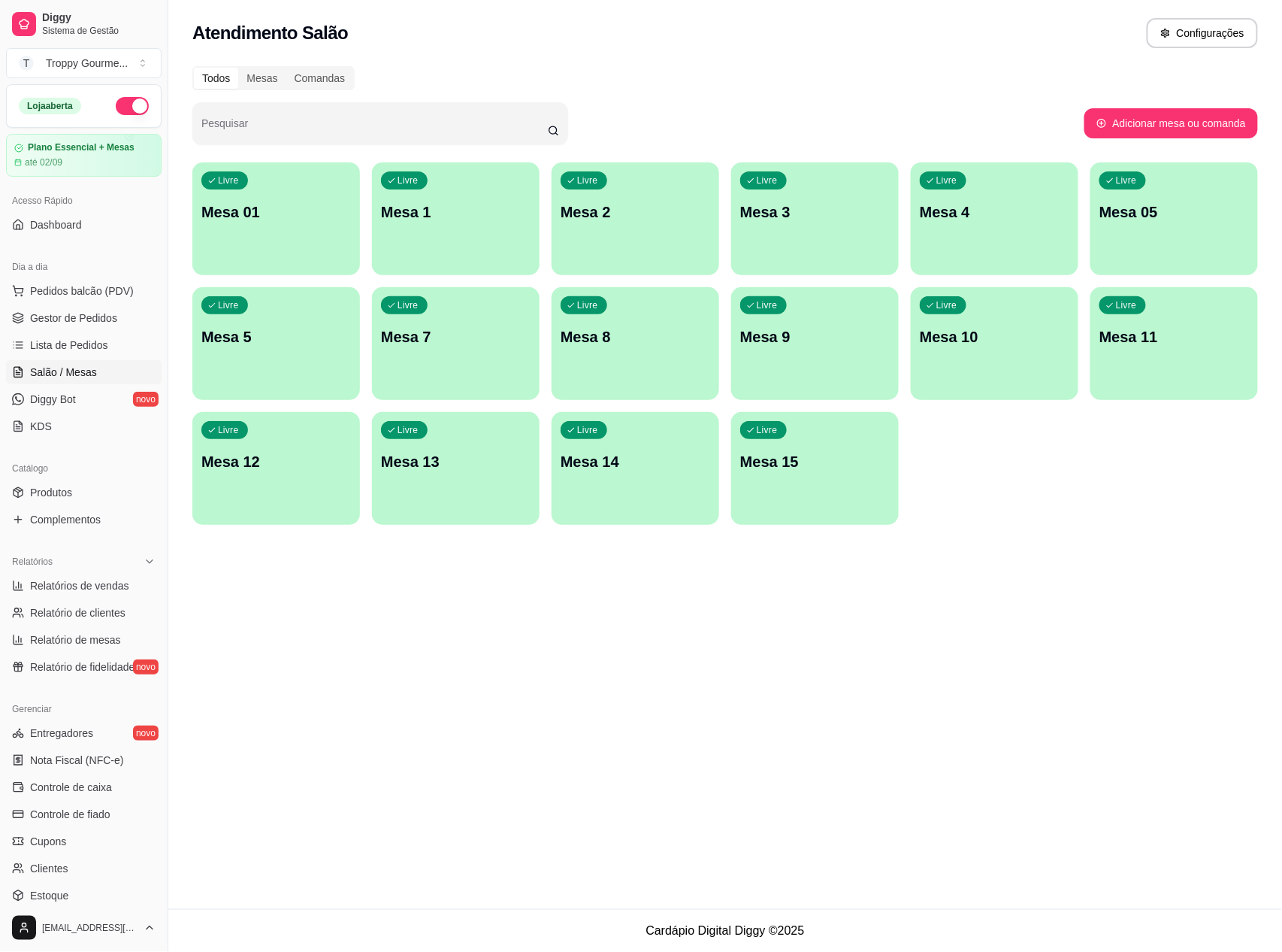
click at [241, 220] on p "Mesa 01" at bounding box center [276, 212] width 150 height 21
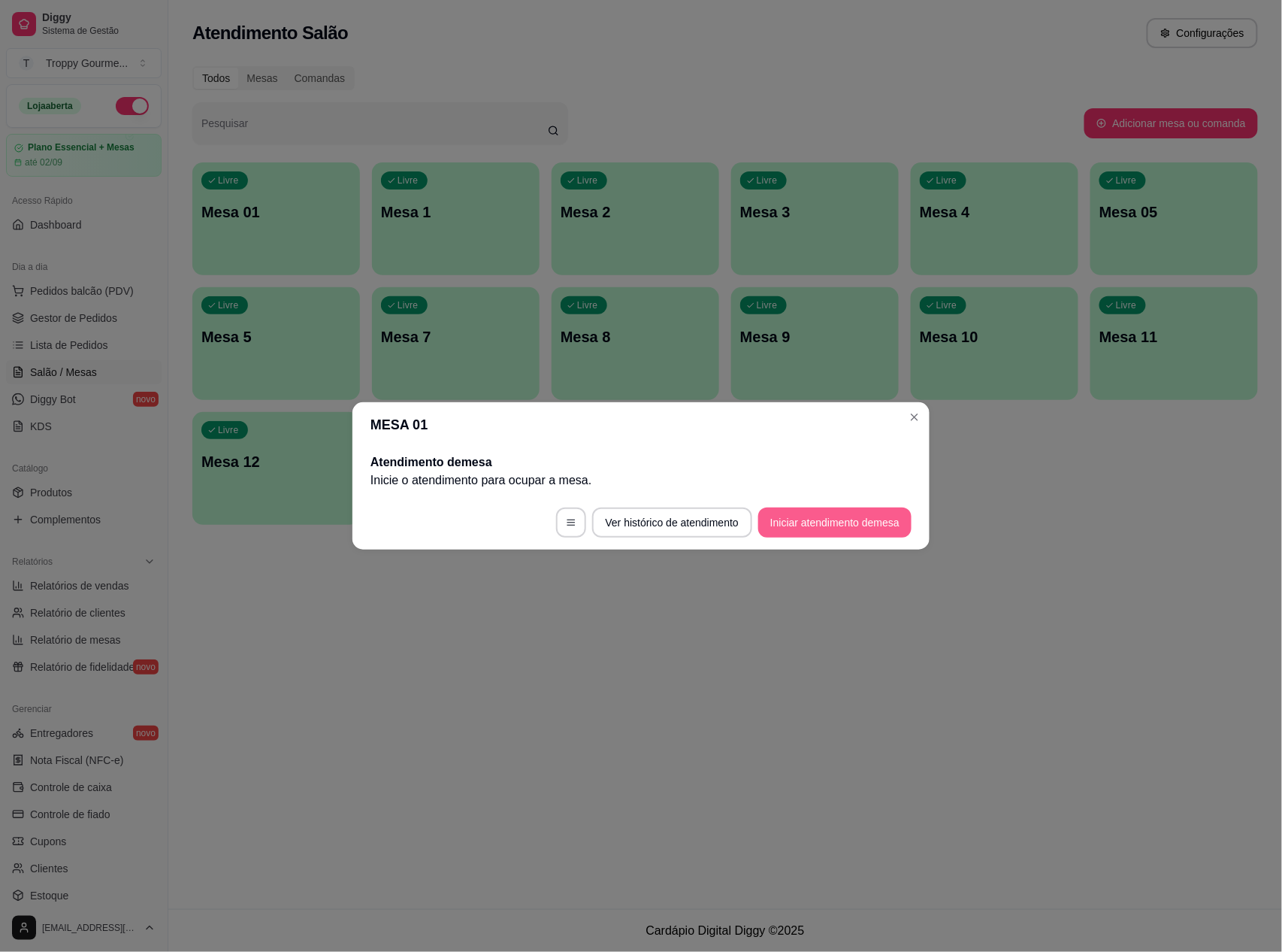
click at [818, 513] on button "Iniciar atendimento de mesa" at bounding box center [835, 522] width 153 height 30
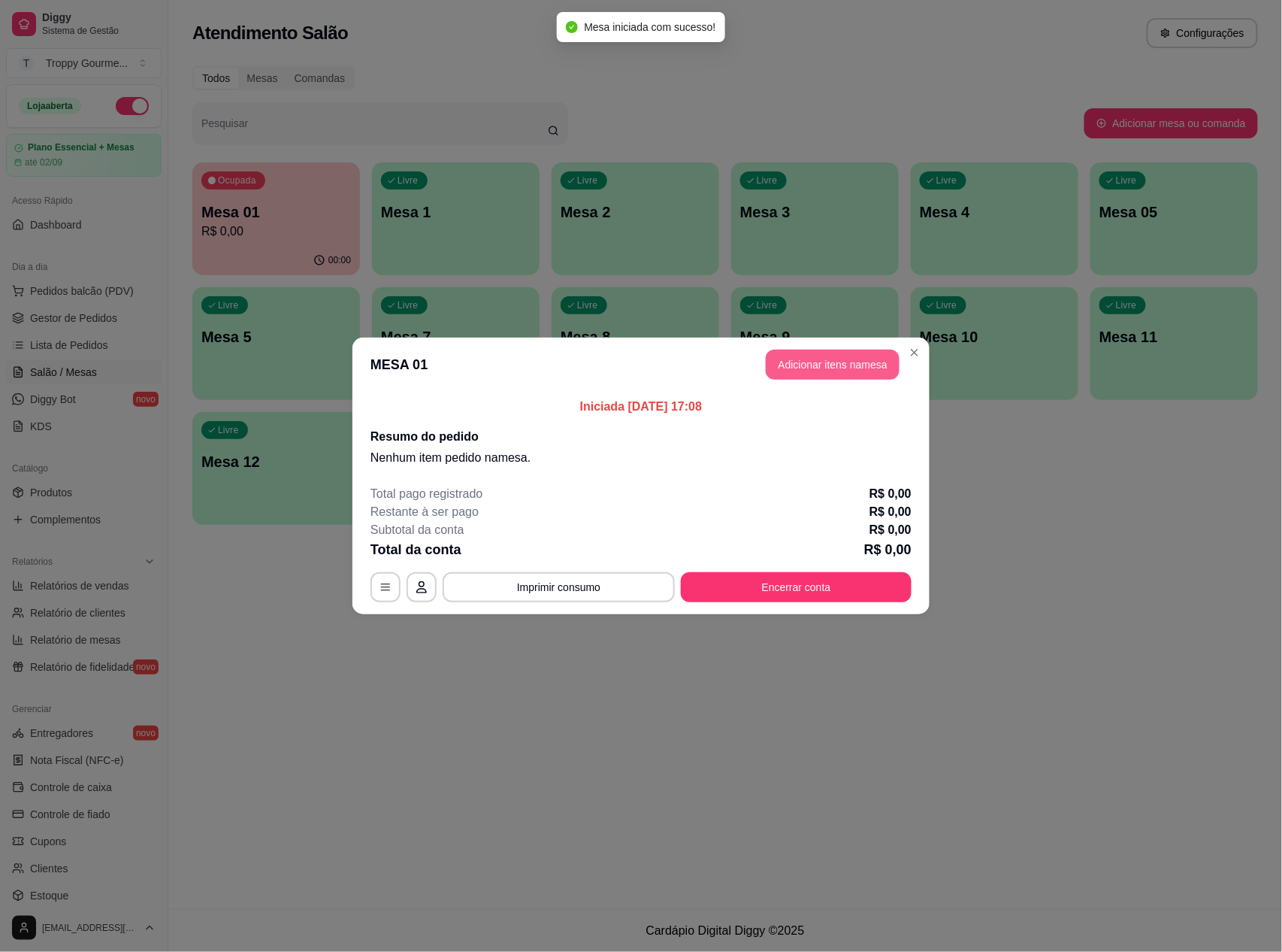
click at [848, 368] on button "Adicionar itens na mesa" at bounding box center [833, 365] width 134 height 30
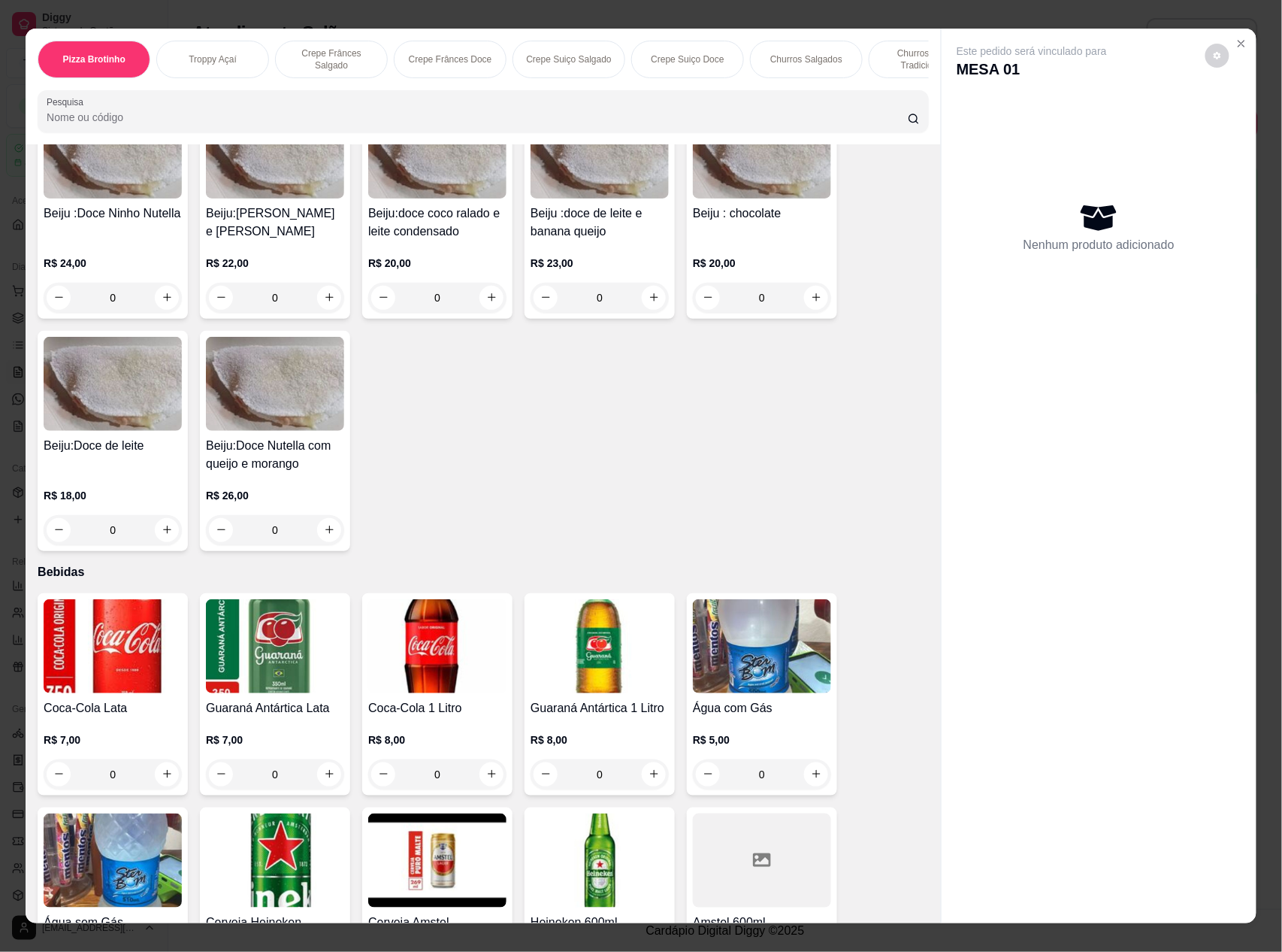
scroll to position [4018, 0]
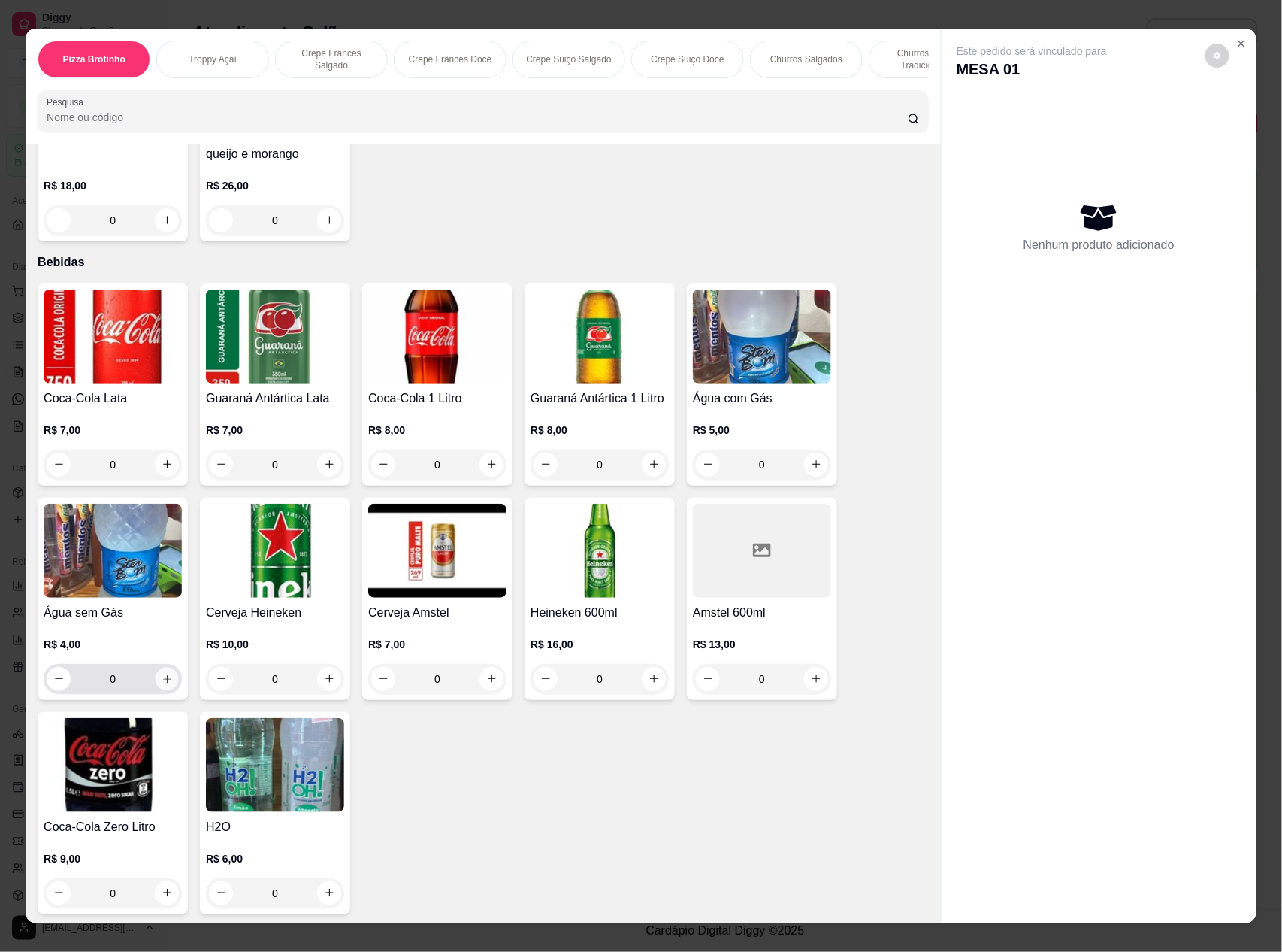
click at [156, 675] on button "increase-product-quantity" at bounding box center [167, 679] width 23 height 23
type input "1"
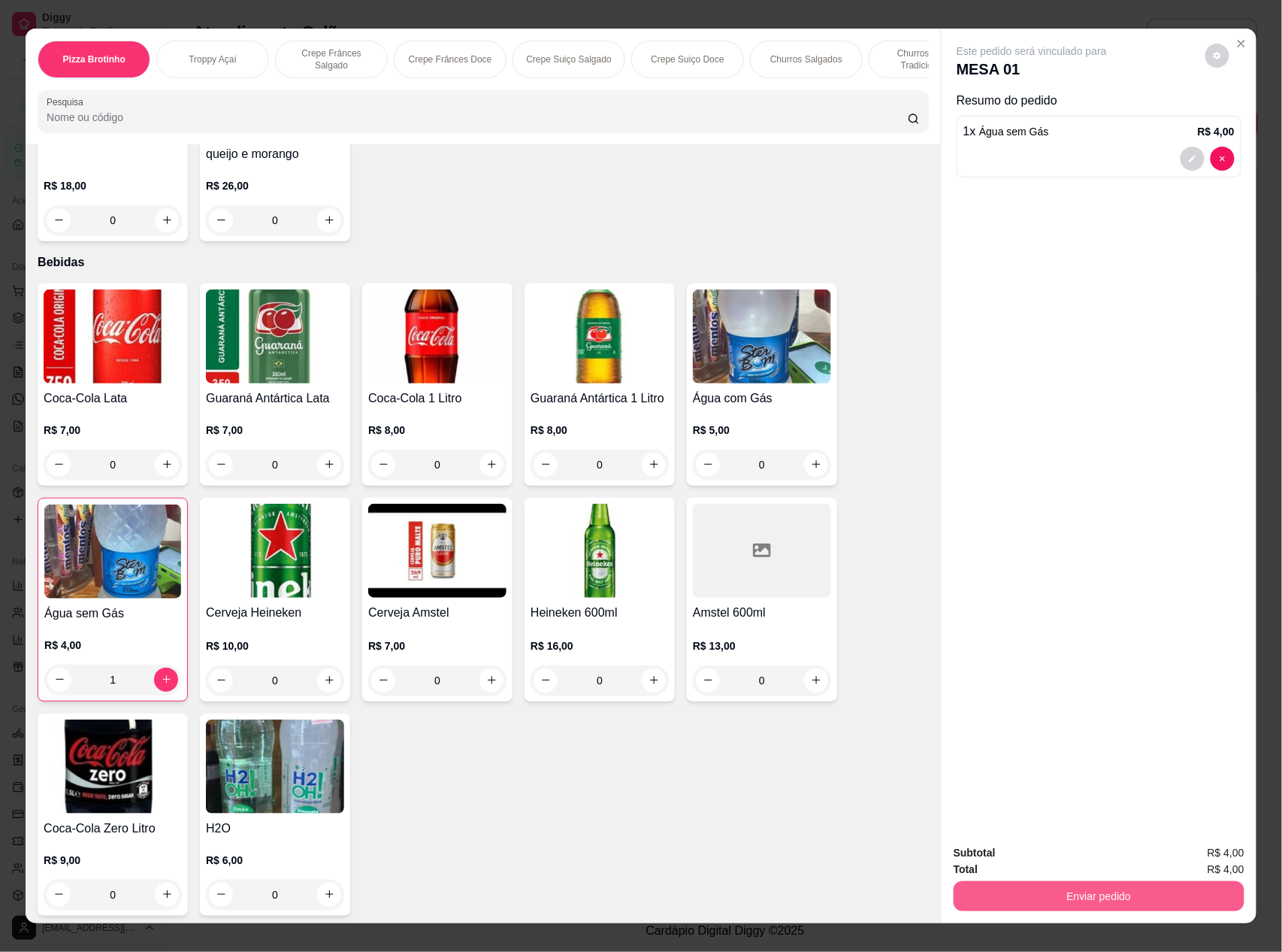
click at [1099, 891] on button "Enviar pedido" at bounding box center [1099, 896] width 291 height 30
click at [1062, 851] on button "Não registrar e enviar pedido" at bounding box center [1048, 860] width 157 height 29
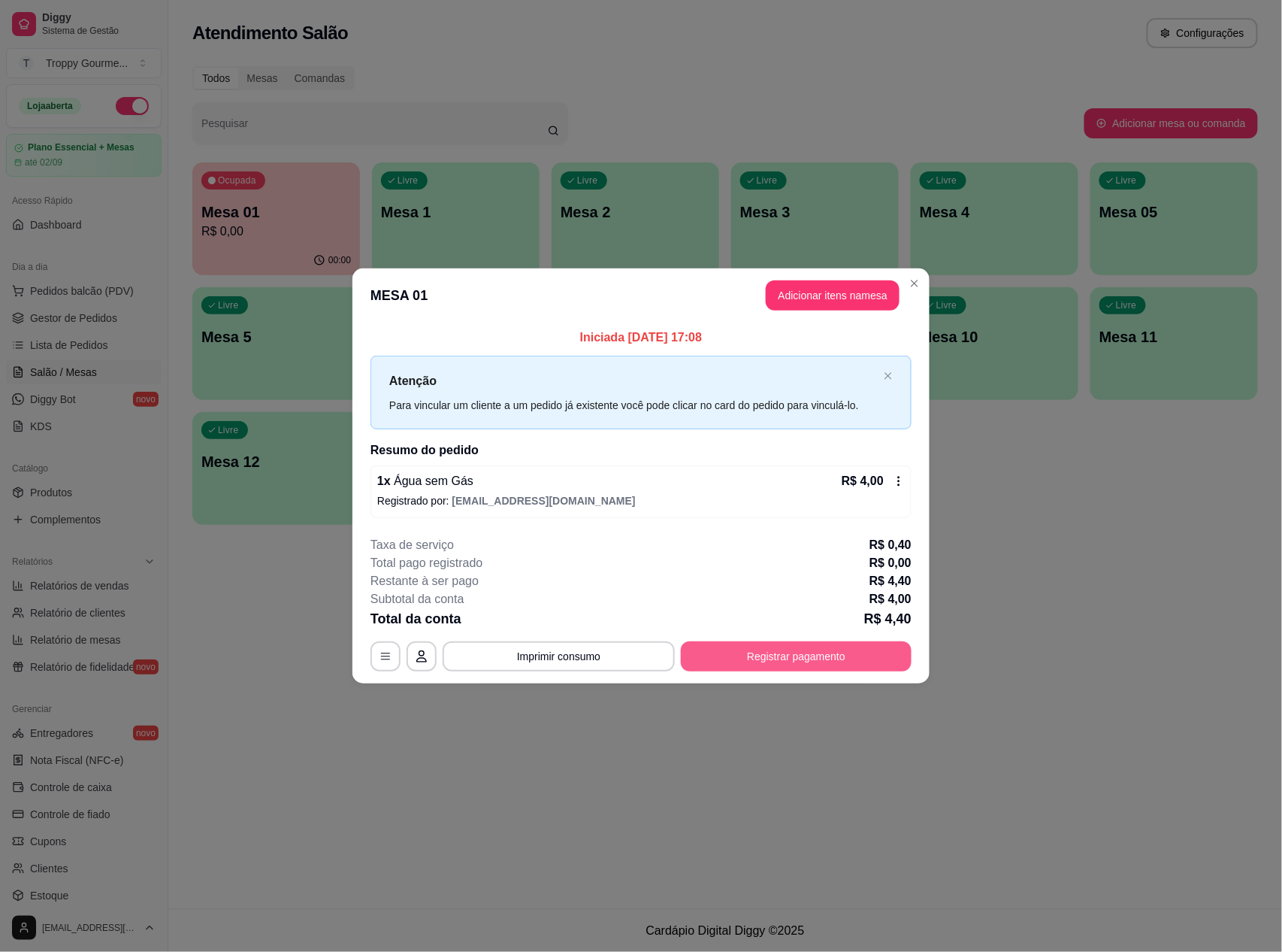
click at [759, 643] on button "Registrar pagamento" at bounding box center [796, 656] width 231 height 30
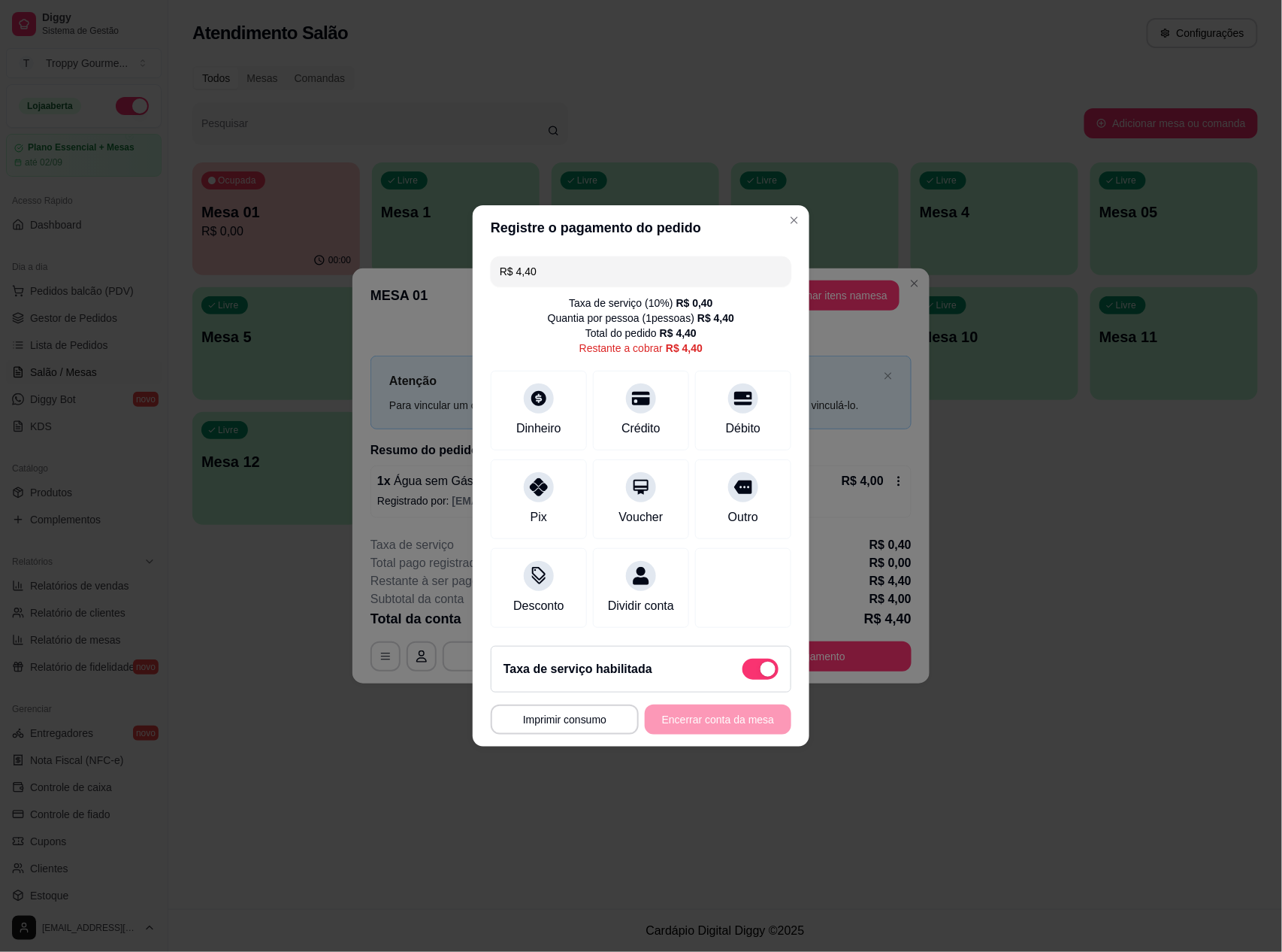
click at [761, 675] on span at bounding box center [768, 668] width 15 height 15
click at [752, 675] on input "checkbox" at bounding box center [746, 677] width 10 height 10
checkbox input "true"
type input "R$ 4,00"
checkbox input "false"
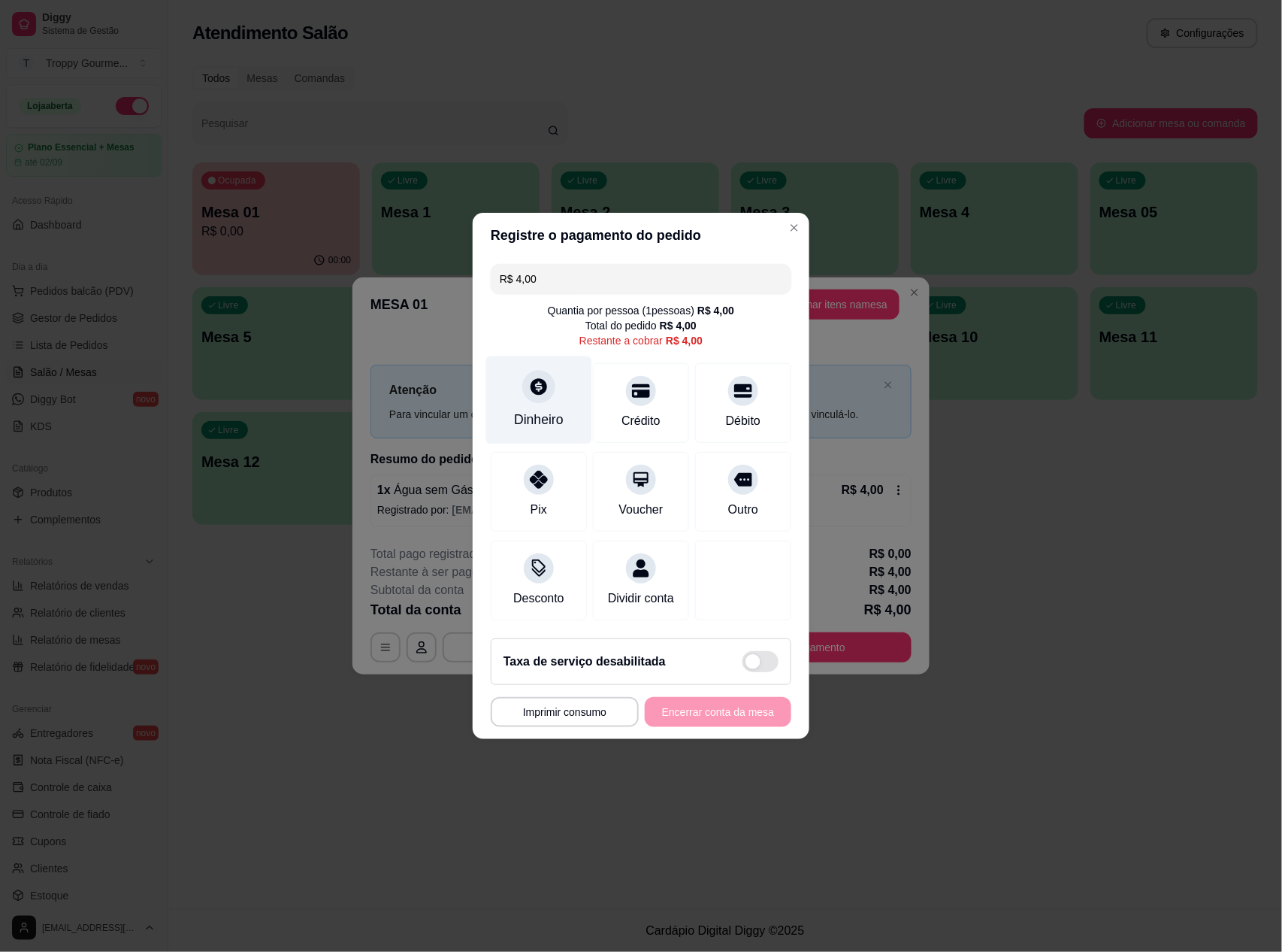
click at [566, 404] on div "Dinheiro" at bounding box center [539, 400] width 106 height 88
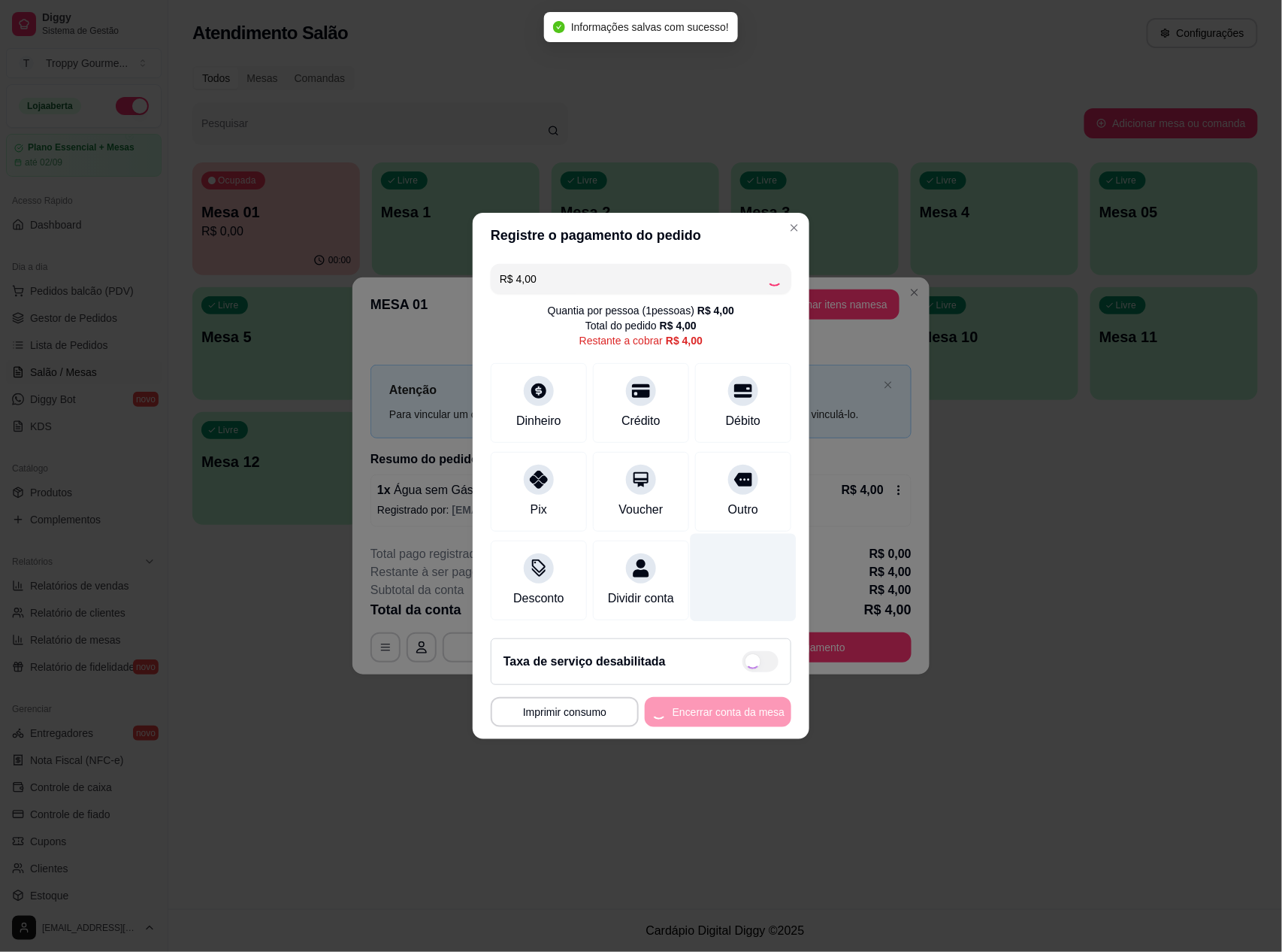
type input "R$ 0,00"
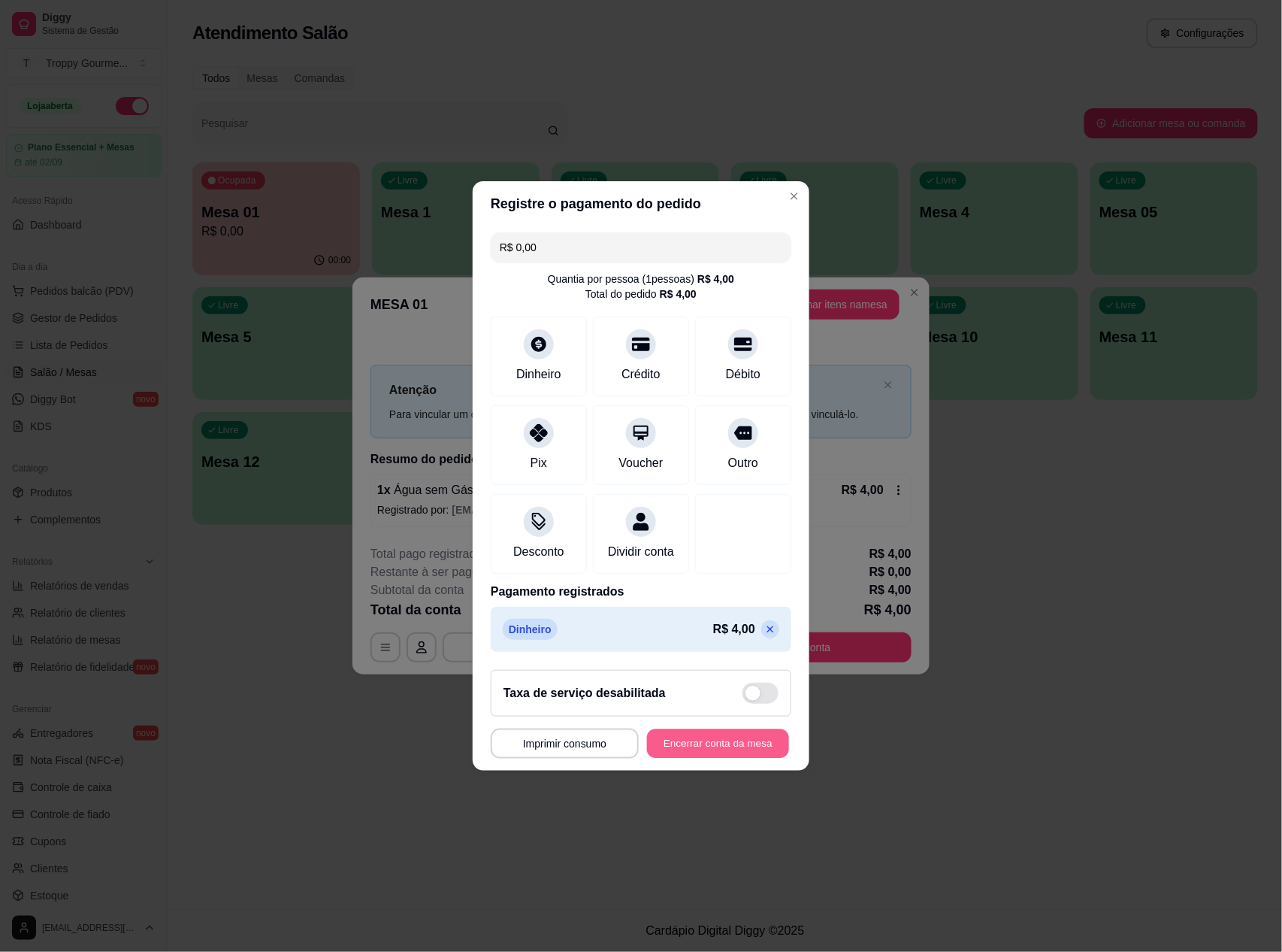
click at [675, 756] on button "Encerrar conta da mesa" at bounding box center [718, 744] width 142 height 30
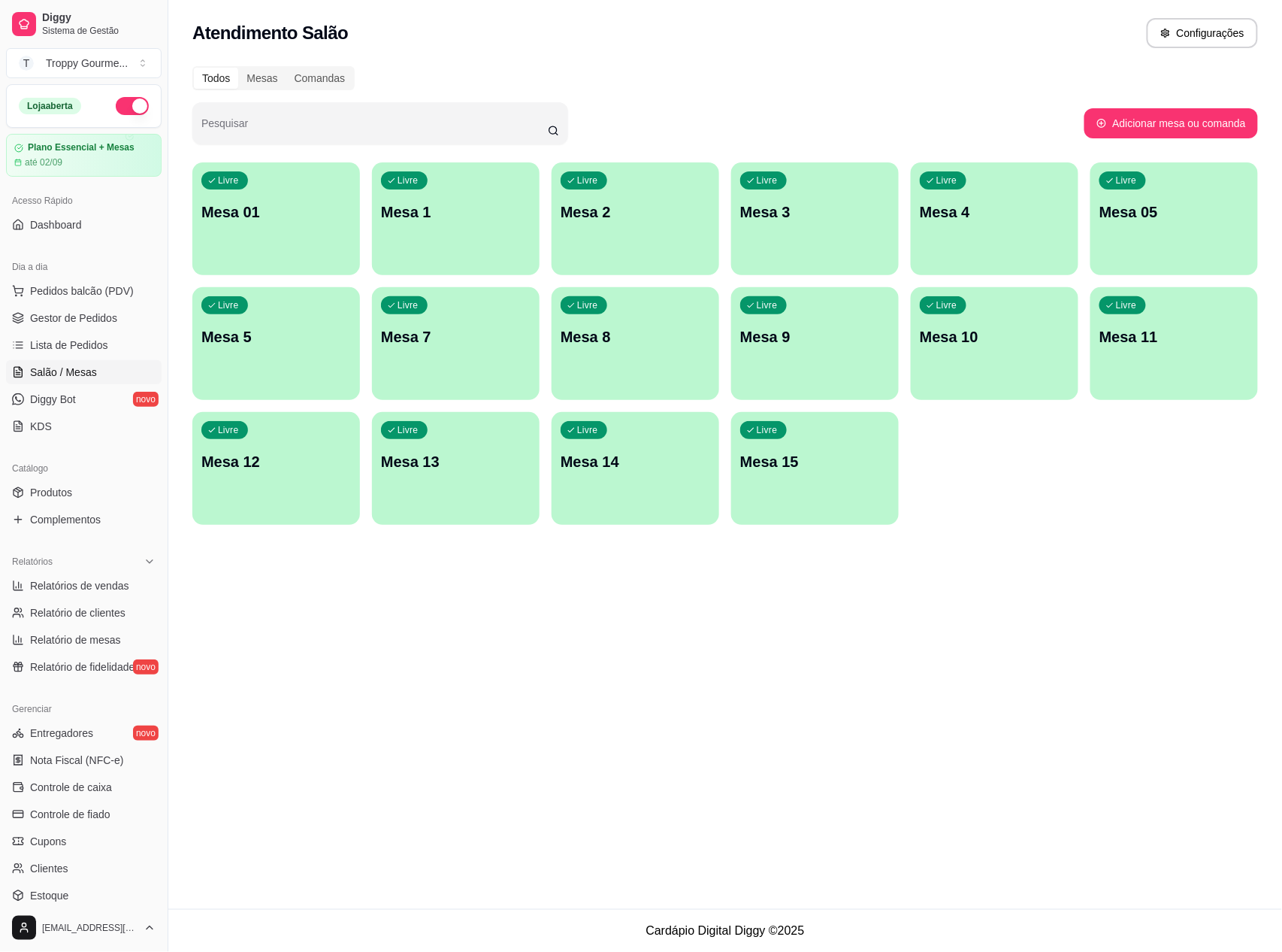
click at [456, 221] on p "Mesa 1" at bounding box center [456, 212] width 150 height 21
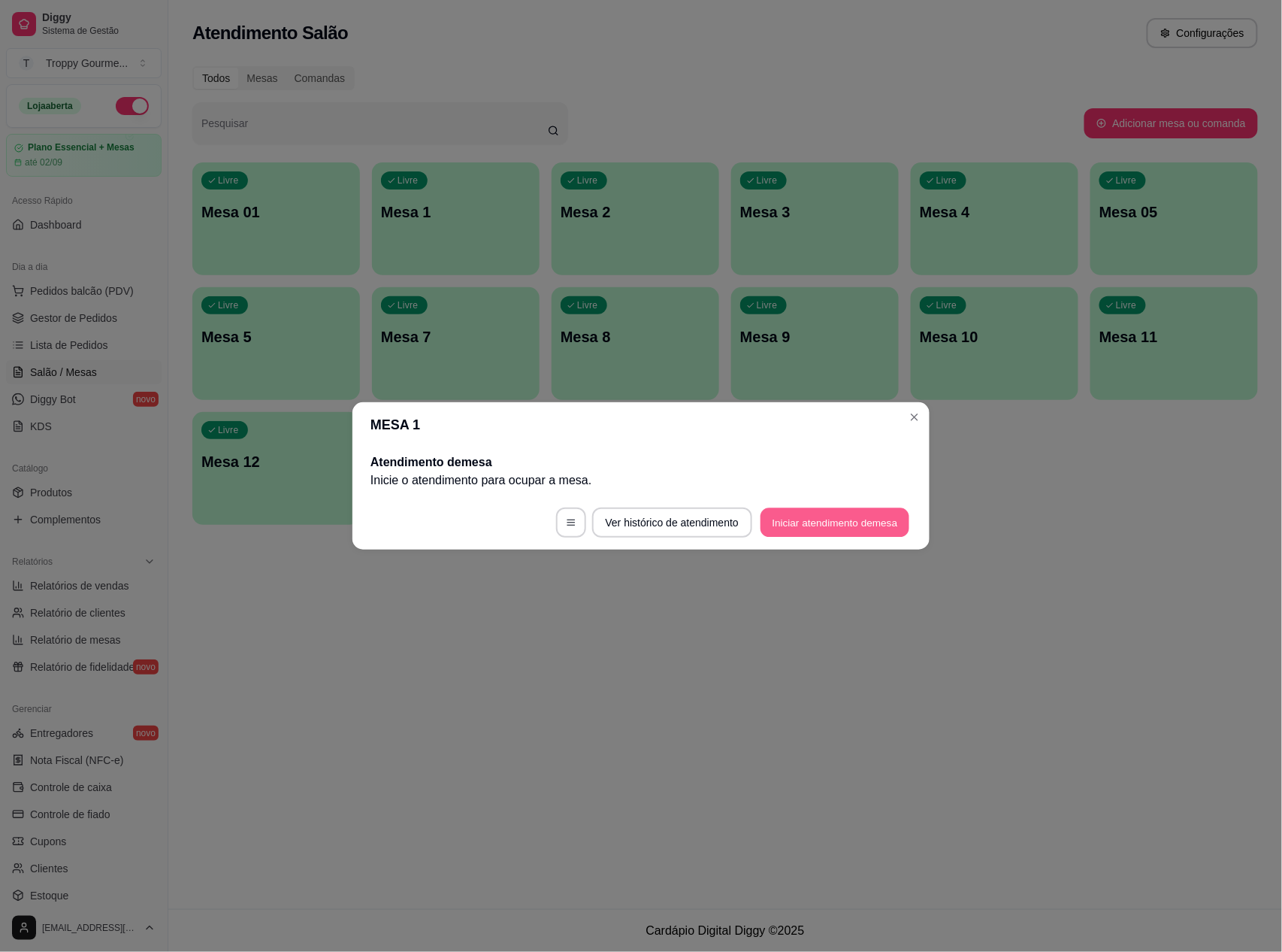
click at [801, 518] on button "Iniciar atendimento de mesa" at bounding box center [835, 523] width 149 height 30
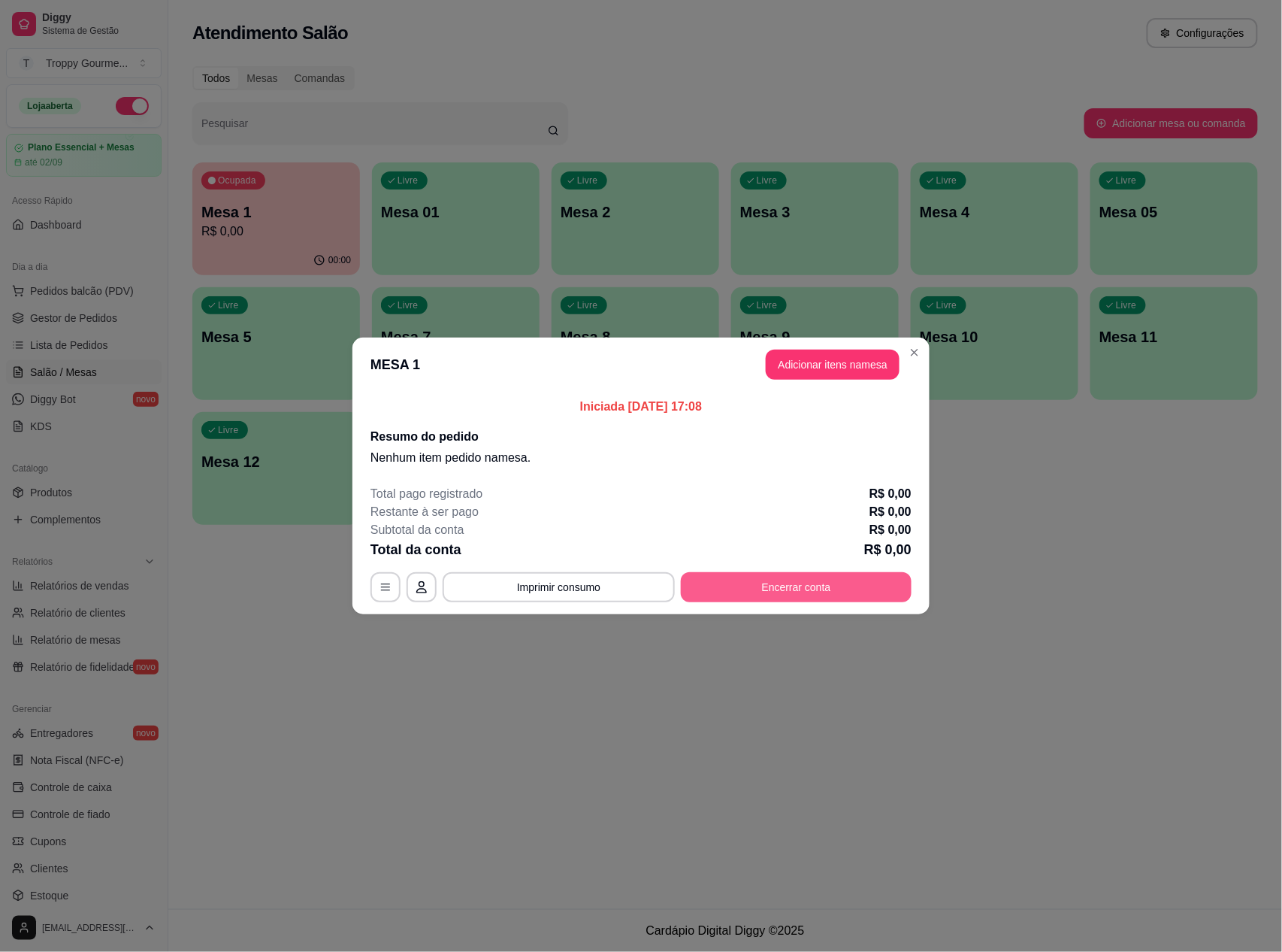
click at [758, 590] on button "Encerrar conta" at bounding box center [796, 587] width 231 height 30
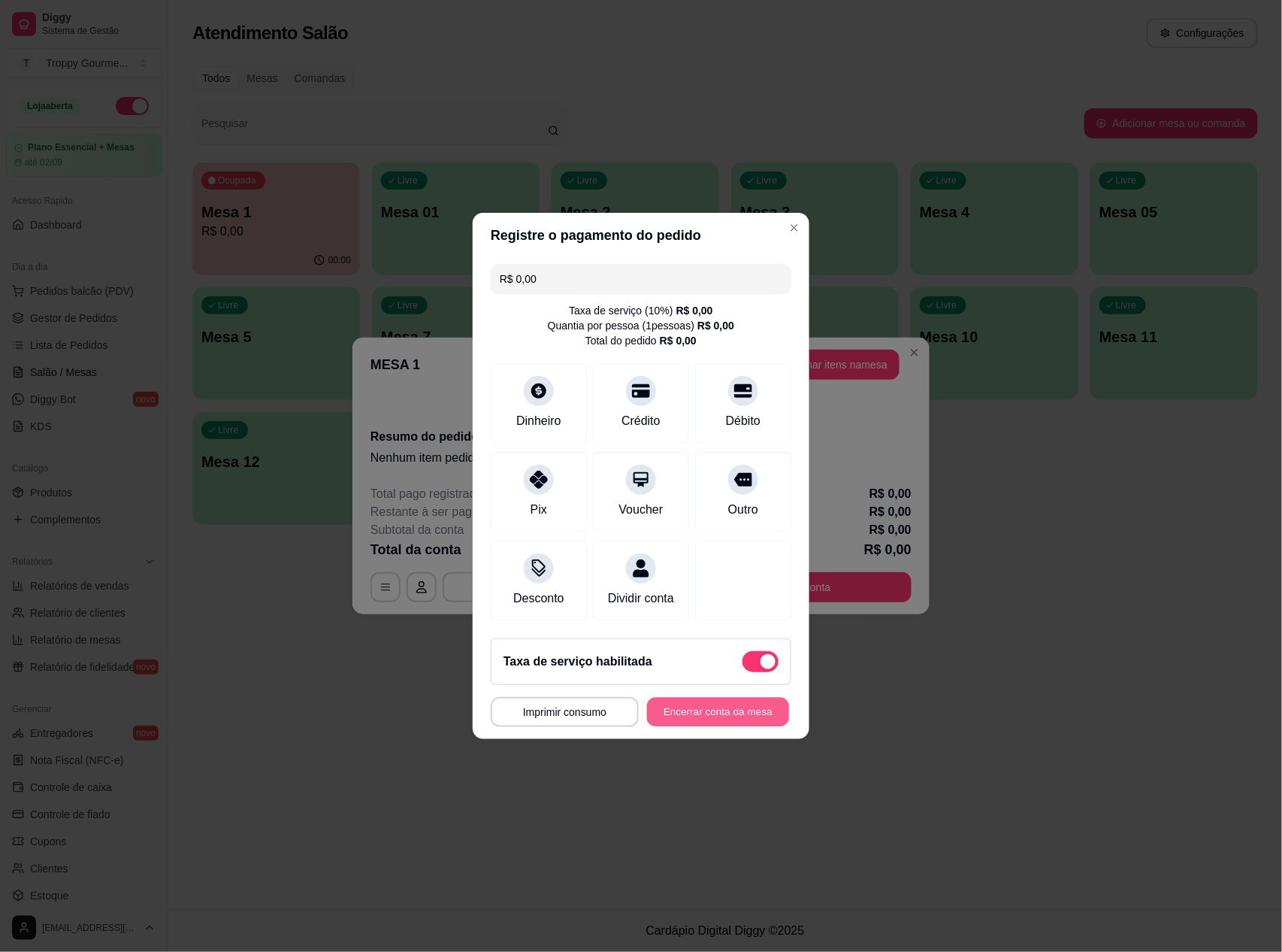
click at [669, 707] on div "MESA 1 Tempo de permanência: 0 minutos Cod. Segurança: 2268 Qtd. de Pedidos: 0 …" at bounding box center [641, 712] width 301 height 30
click at [714, 714] on button "Encerrar conta da mesa" at bounding box center [718, 712] width 146 height 30
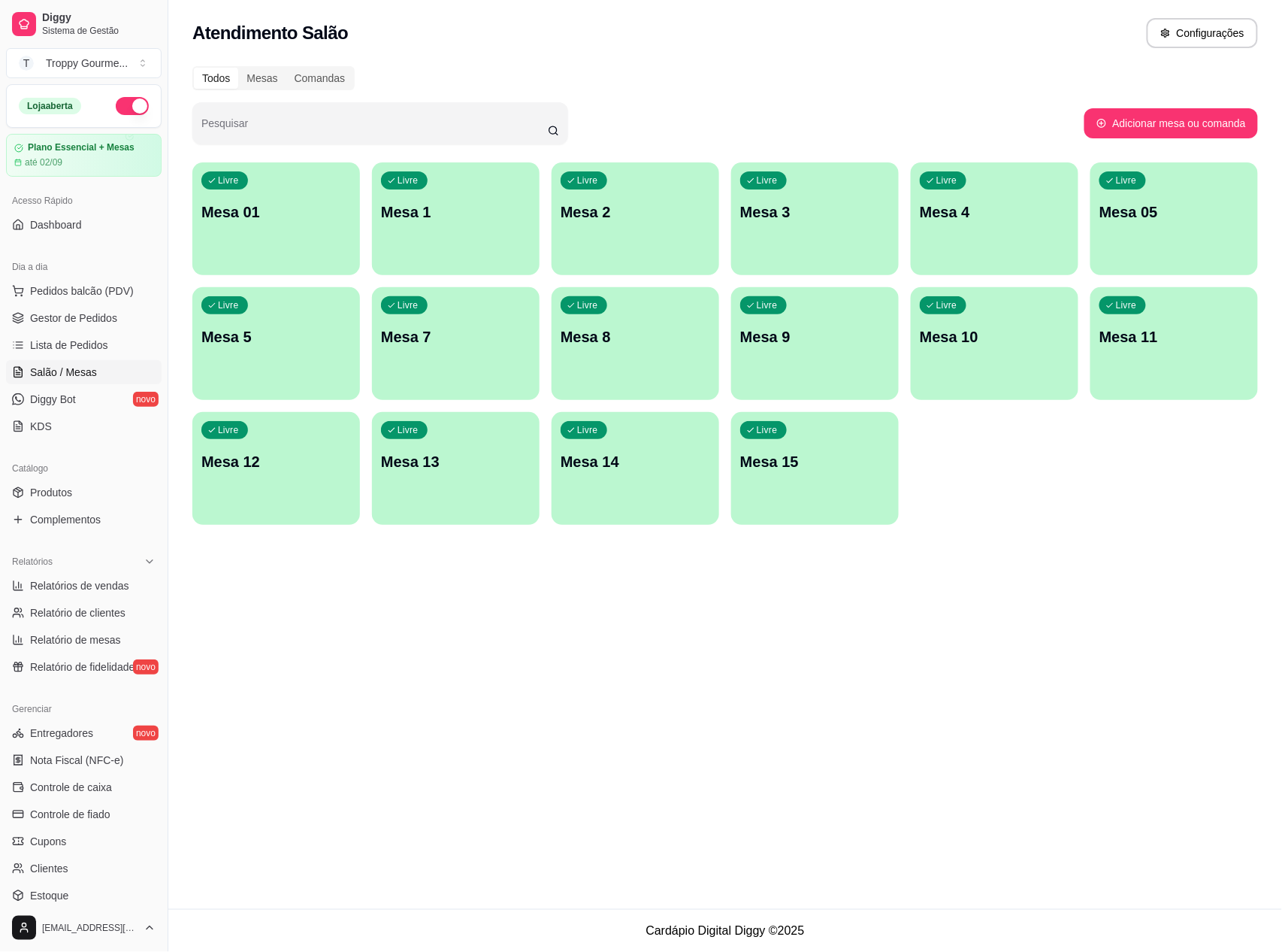
click at [644, 203] on p "Mesa 2" at bounding box center [636, 212] width 150 height 21
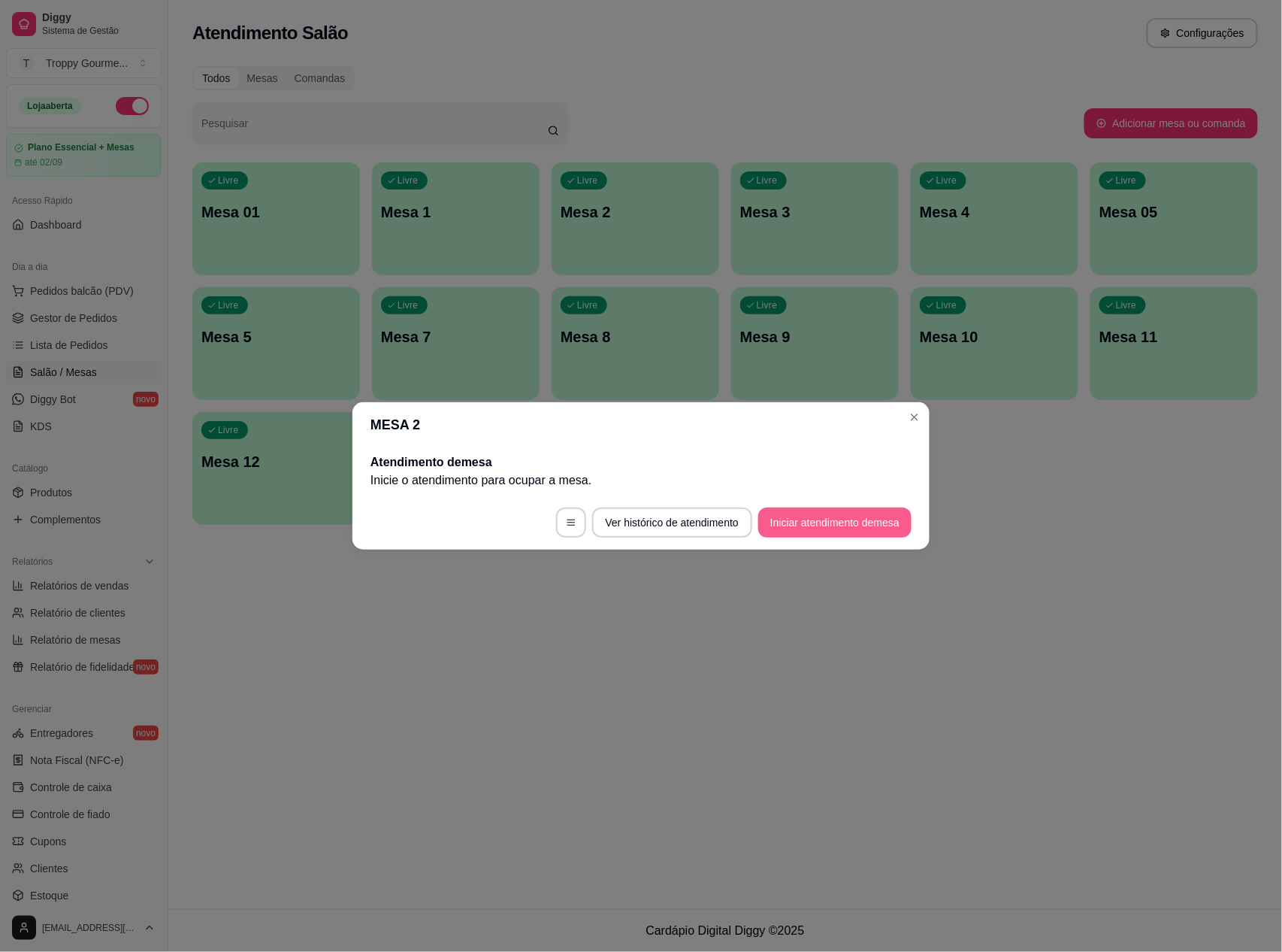
click at [798, 515] on button "Iniciar atendimento de mesa" at bounding box center [835, 522] width 153 height 30
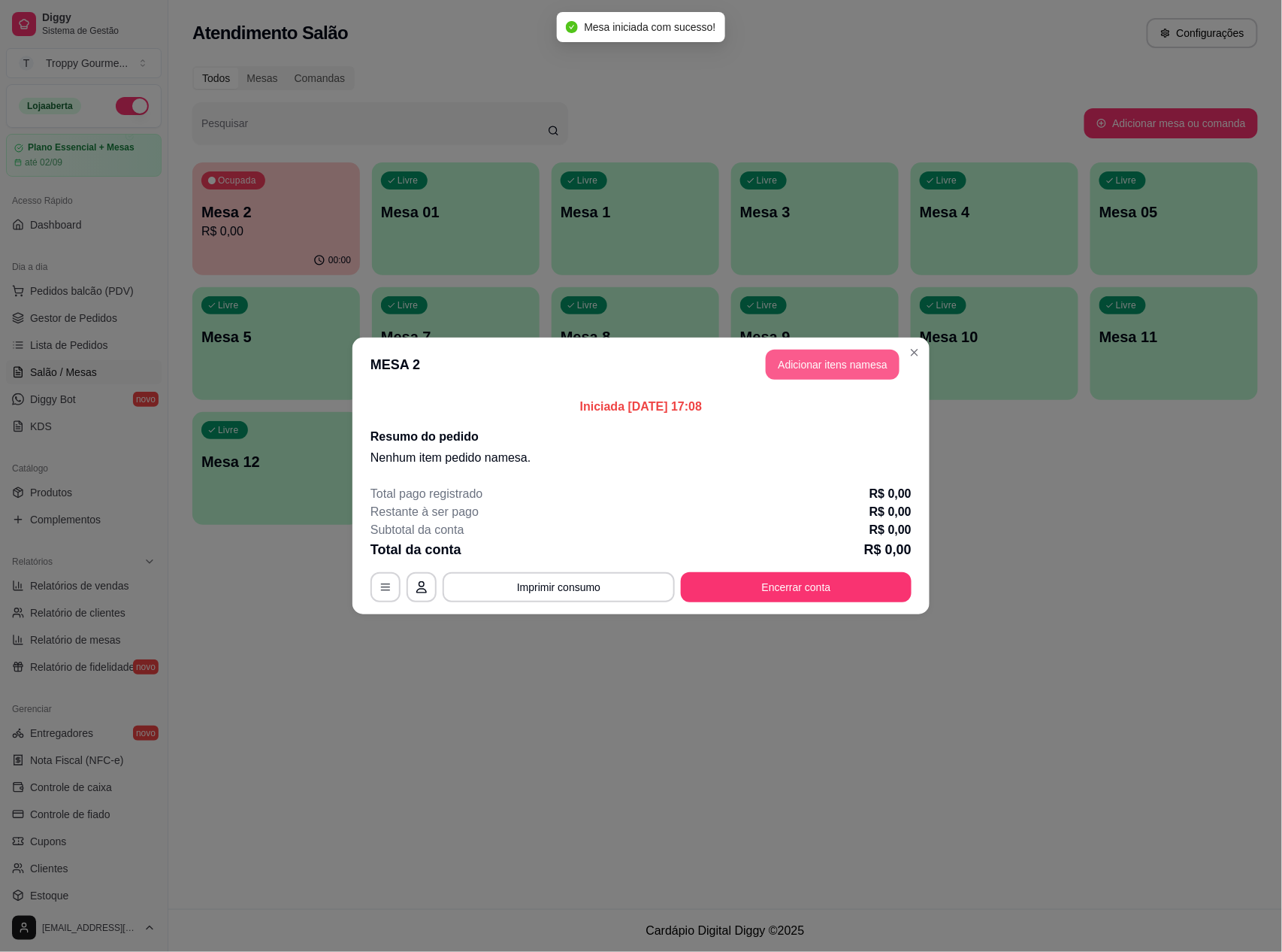
click at [861, 354] on button "Adicionar itens na mesa" at bounding box center [833, 365] width 134 height 30
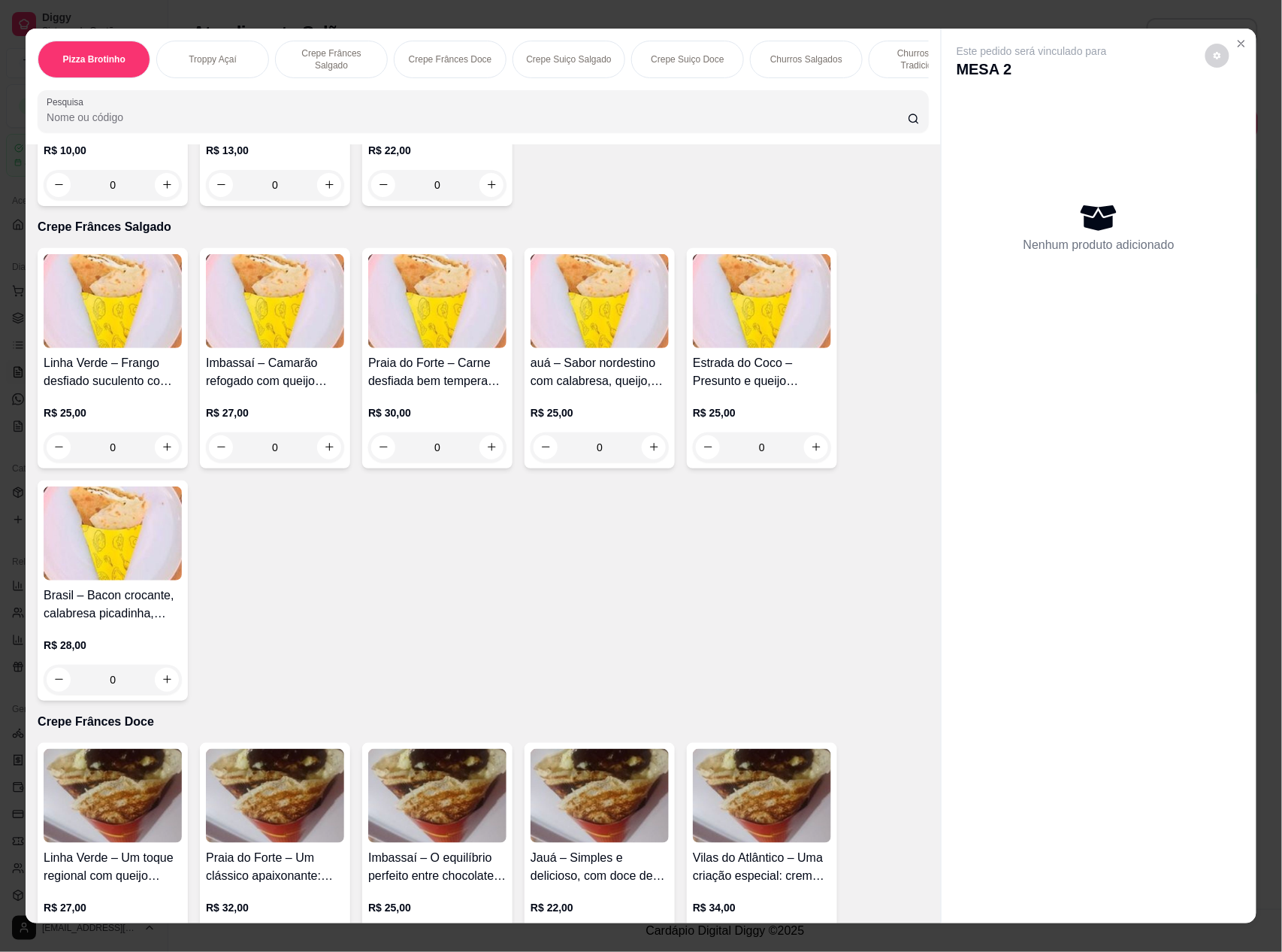
scroll to position [0, 0]
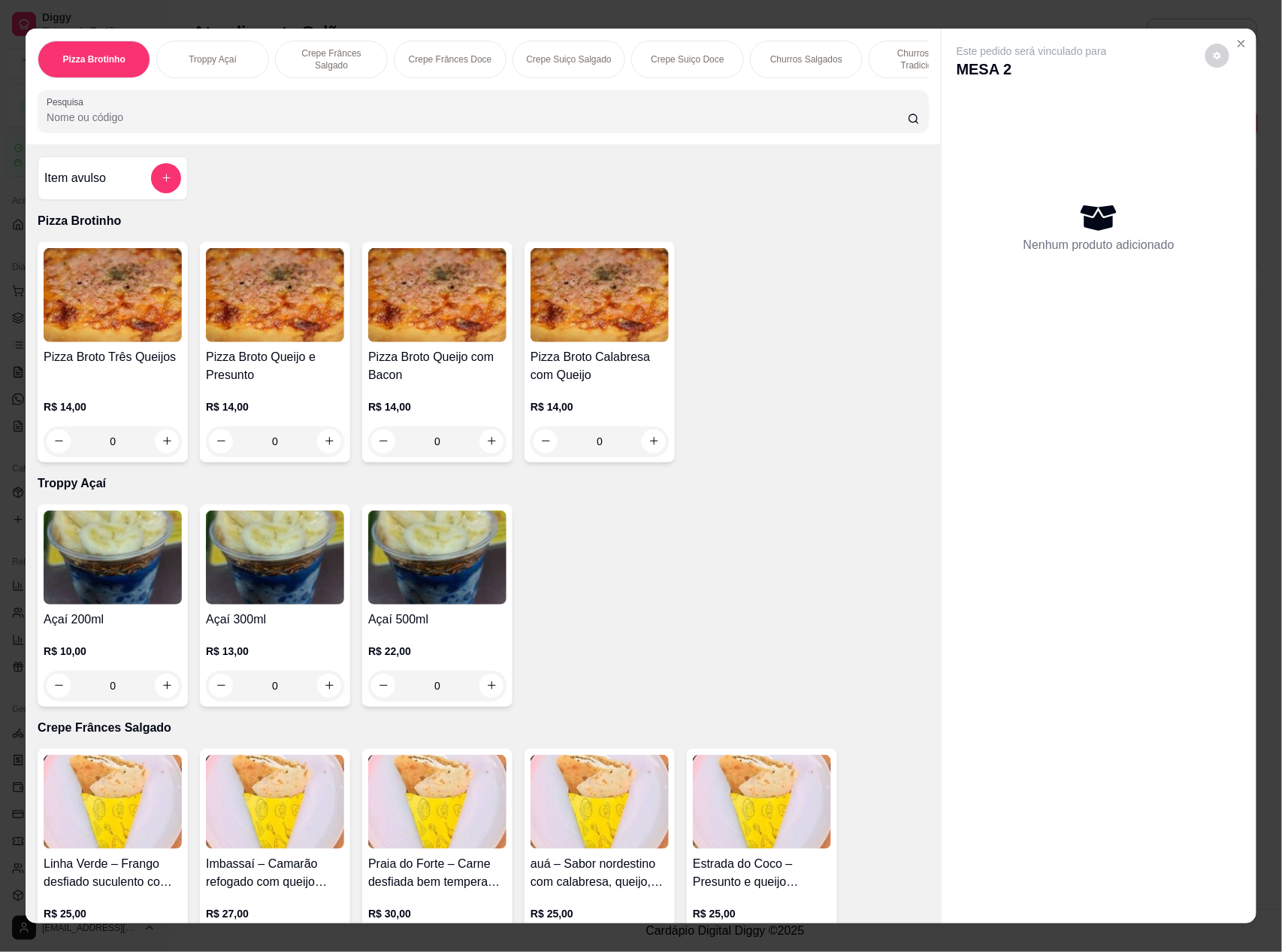
click at [230, 51] on div "Troppy Açaí" at bounding box center [213, 59] width 113 height 37
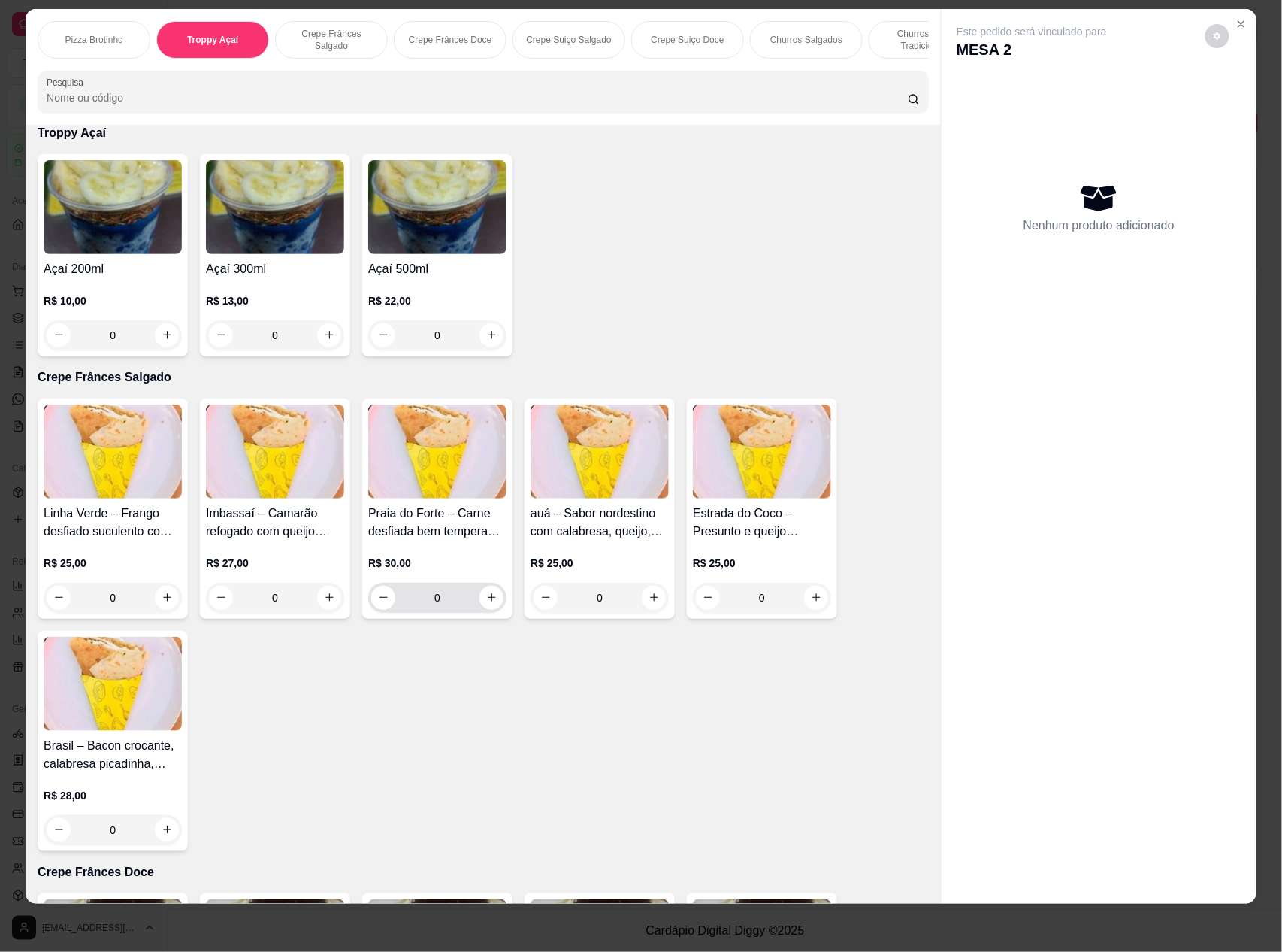
scroll to position [230, 0]
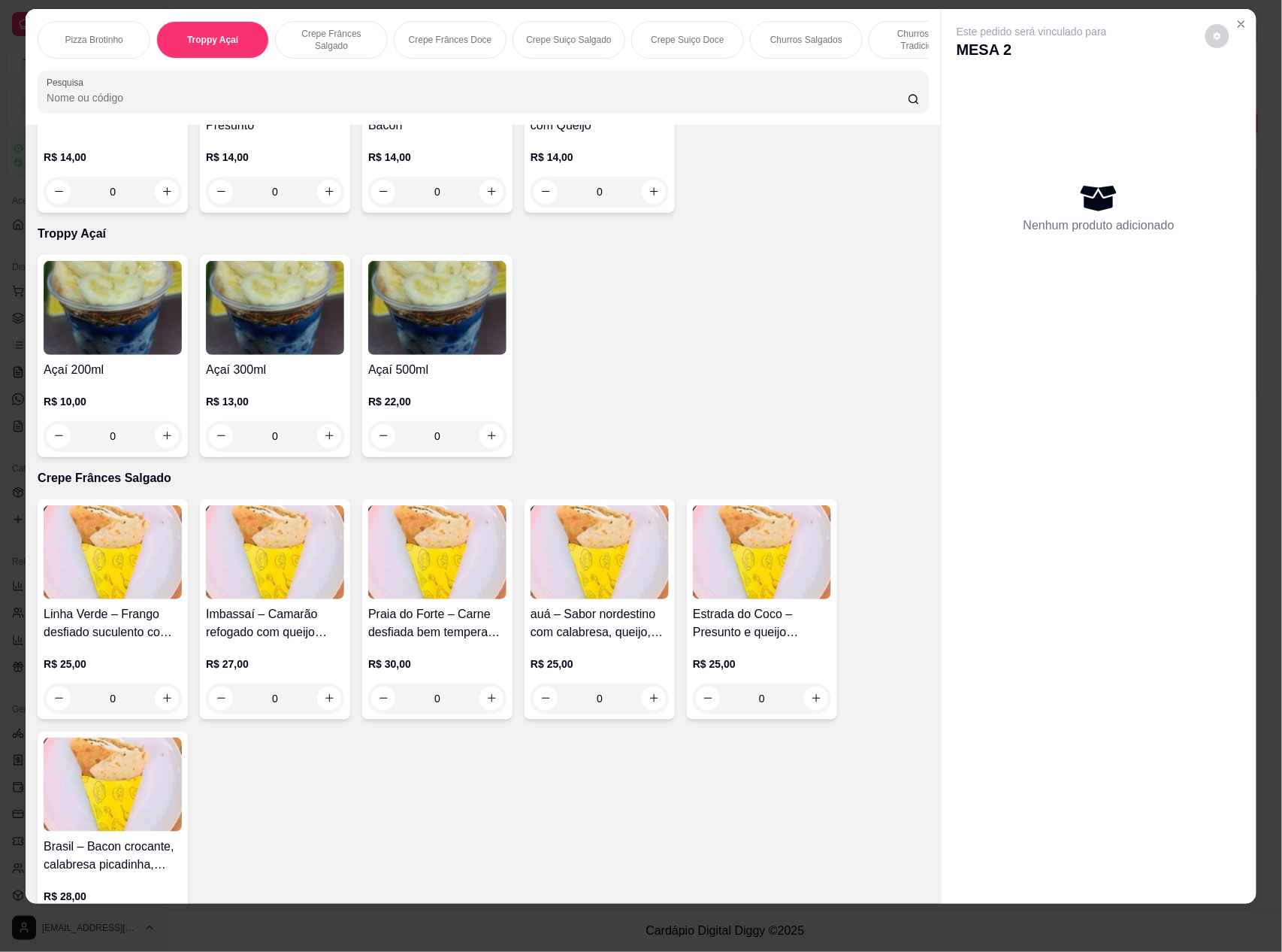
click at [322, 451] on div "0" at bounding box center [275, 435] width 139 height 30
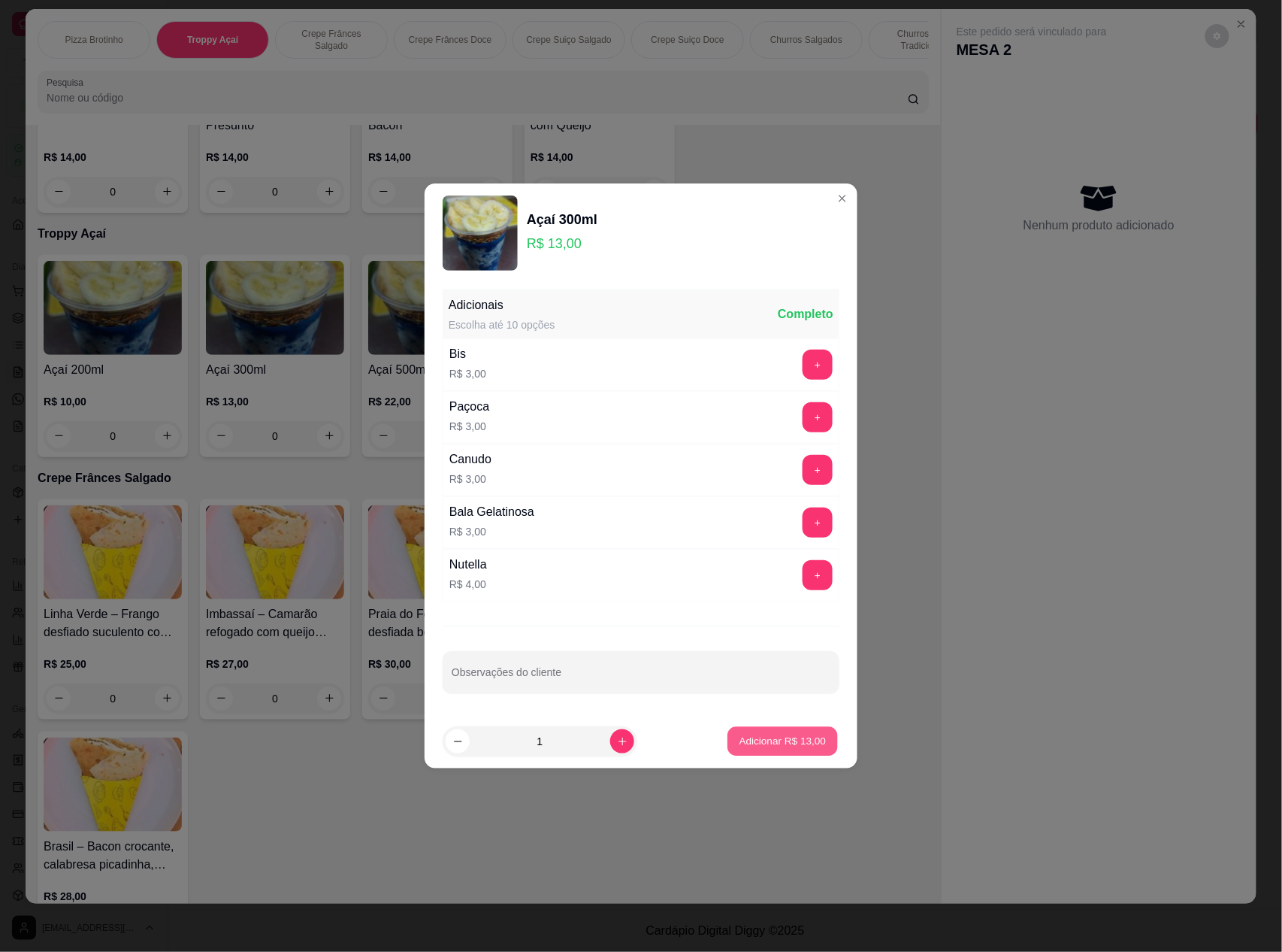
click at [770, 739] on p "Adicionar R$ 13,00" at bounding box center [784, 741] width 87 height 14
type input "1"
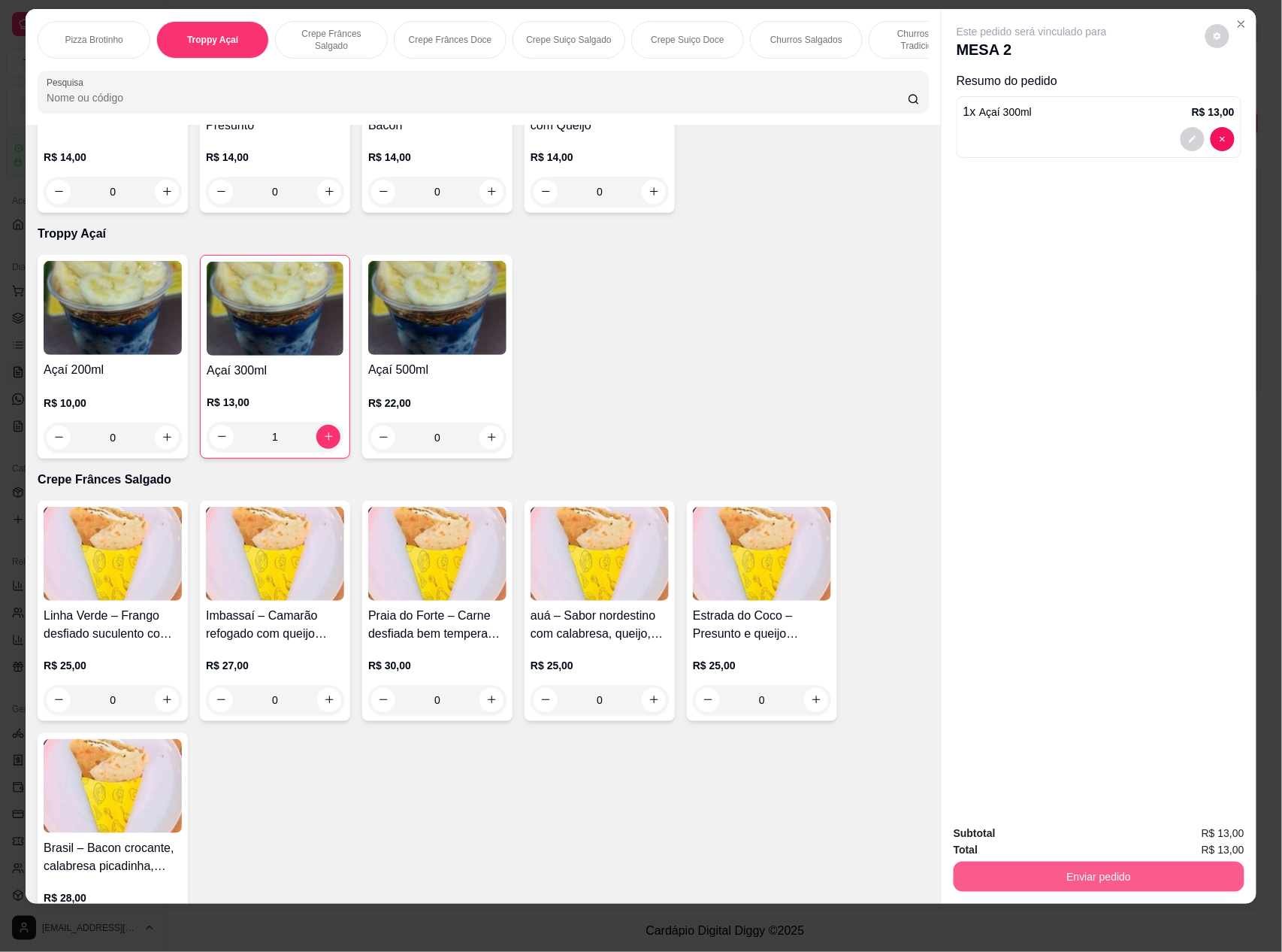
click at [1067, 873] on button "Enviar pedido" at bounding box center [1099, 876] width 291 height 30
click at [1071, 830] on button "Não registrar e enviar pedido" at bounding box center [1048, 840] width 157 height 29
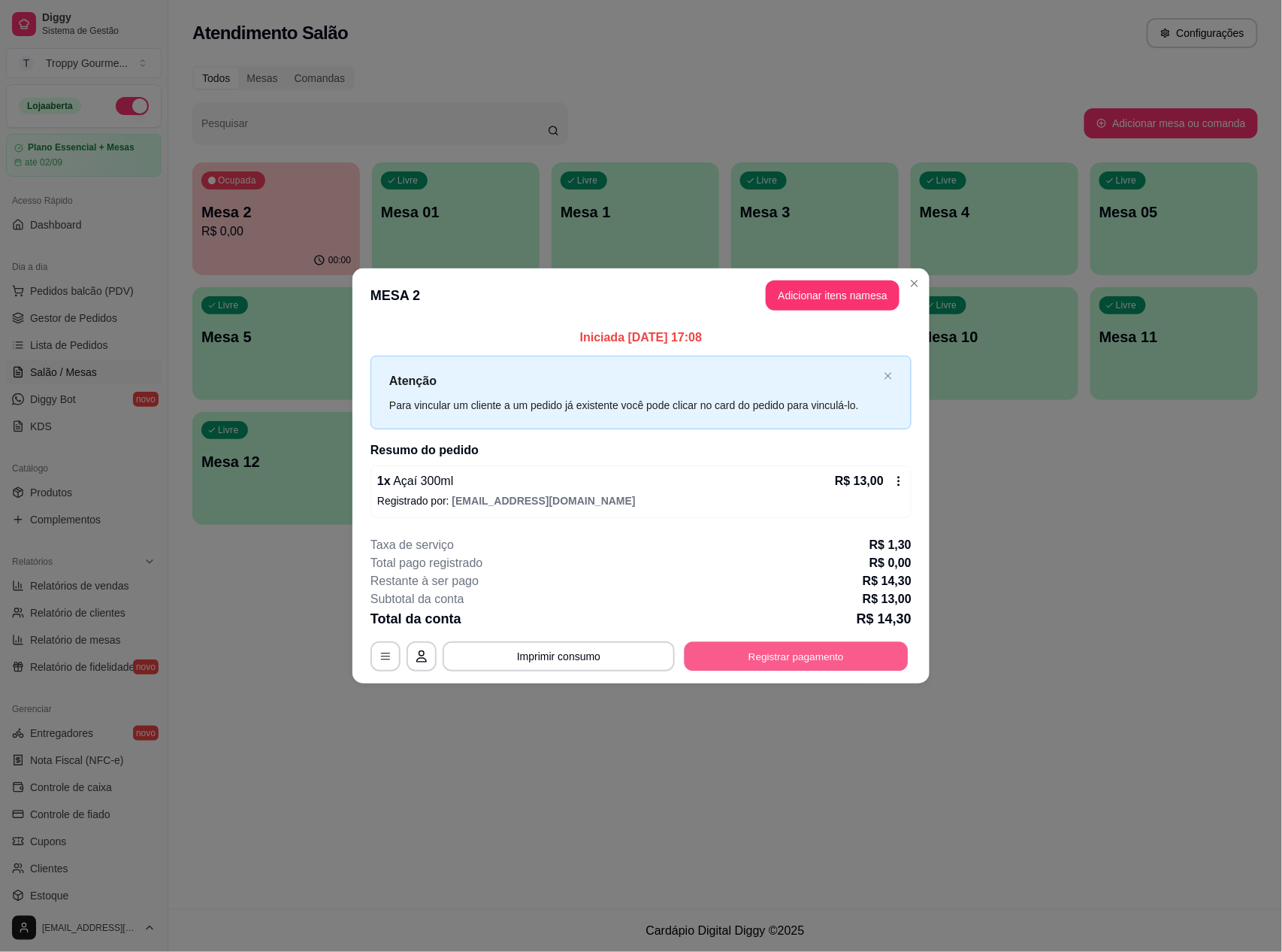
click at [717, 653] on button "Registrar pagamento" at bounding box center [797, 656] width 224 height 30
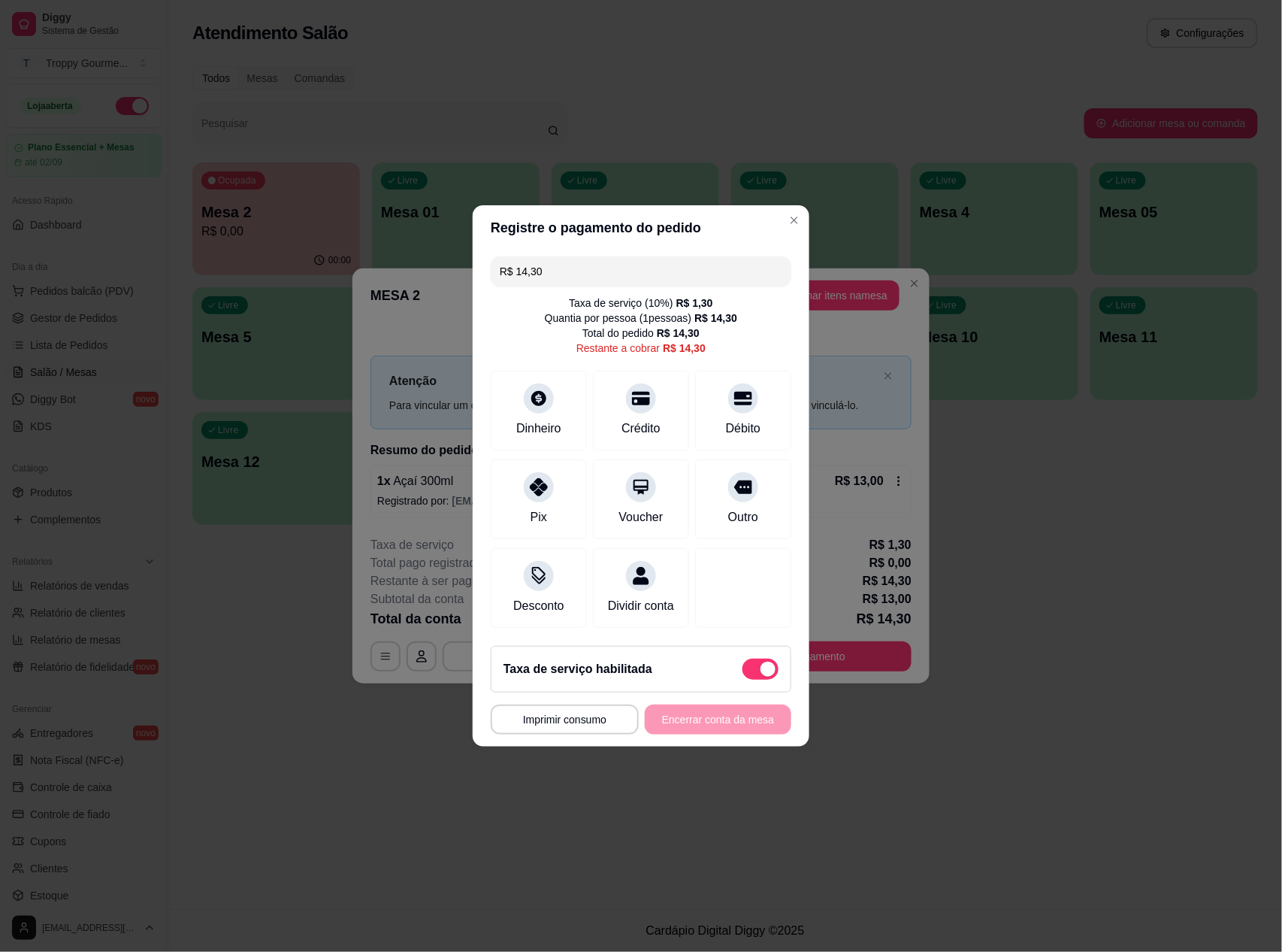
click at [744, 674] on span at bounding box center [760, 668] width 36 height 21
click at [744, 674] on input "checkbox" at bounding box center [746, 677] width 10 height 10
checkbox input "true"
type input "R$ 13,00"
checkbox input "false"
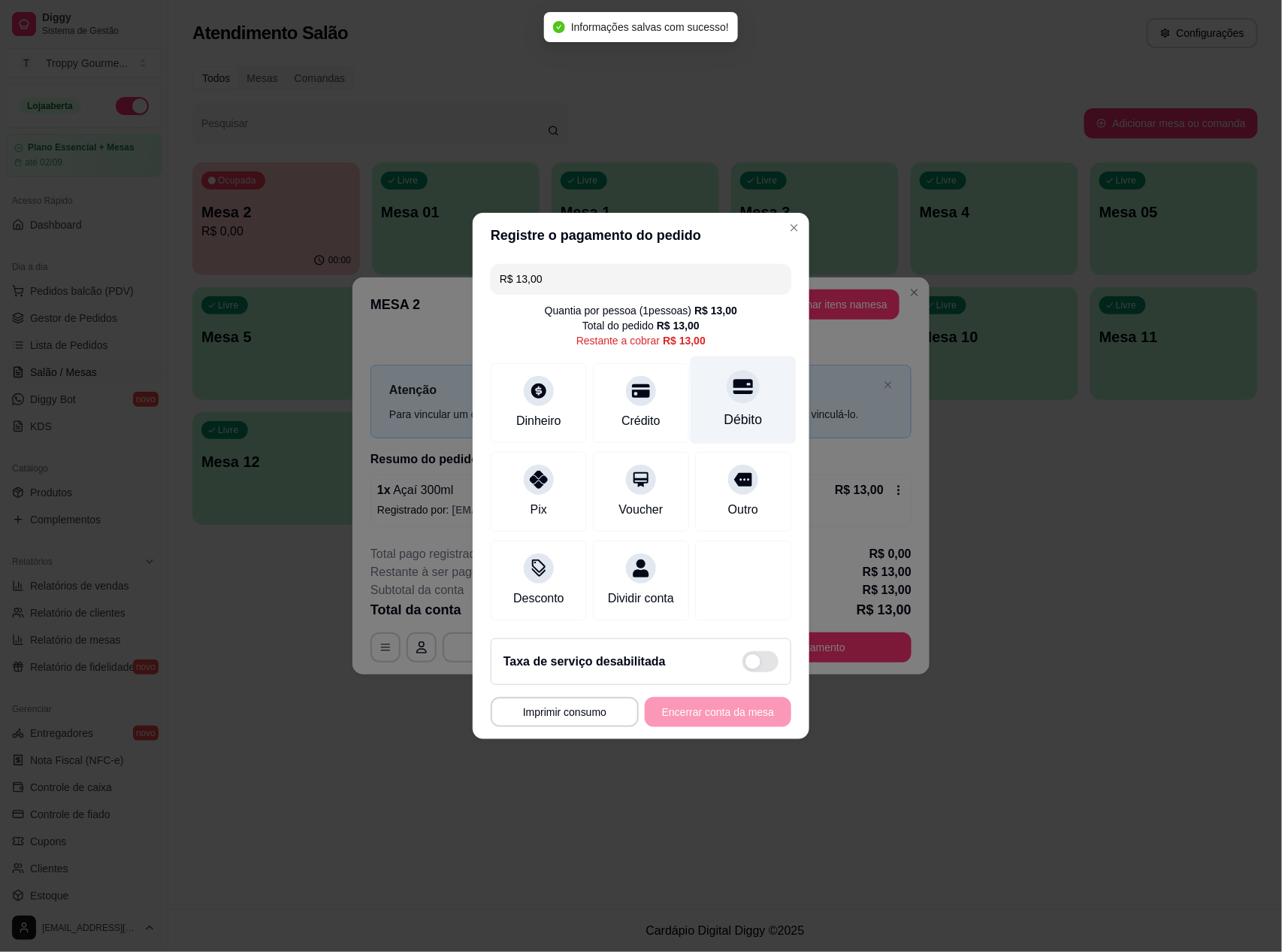
click at [741, 388] on div at bounding box center [743, 386] width 33 height 33
type input "R$ 0,00"
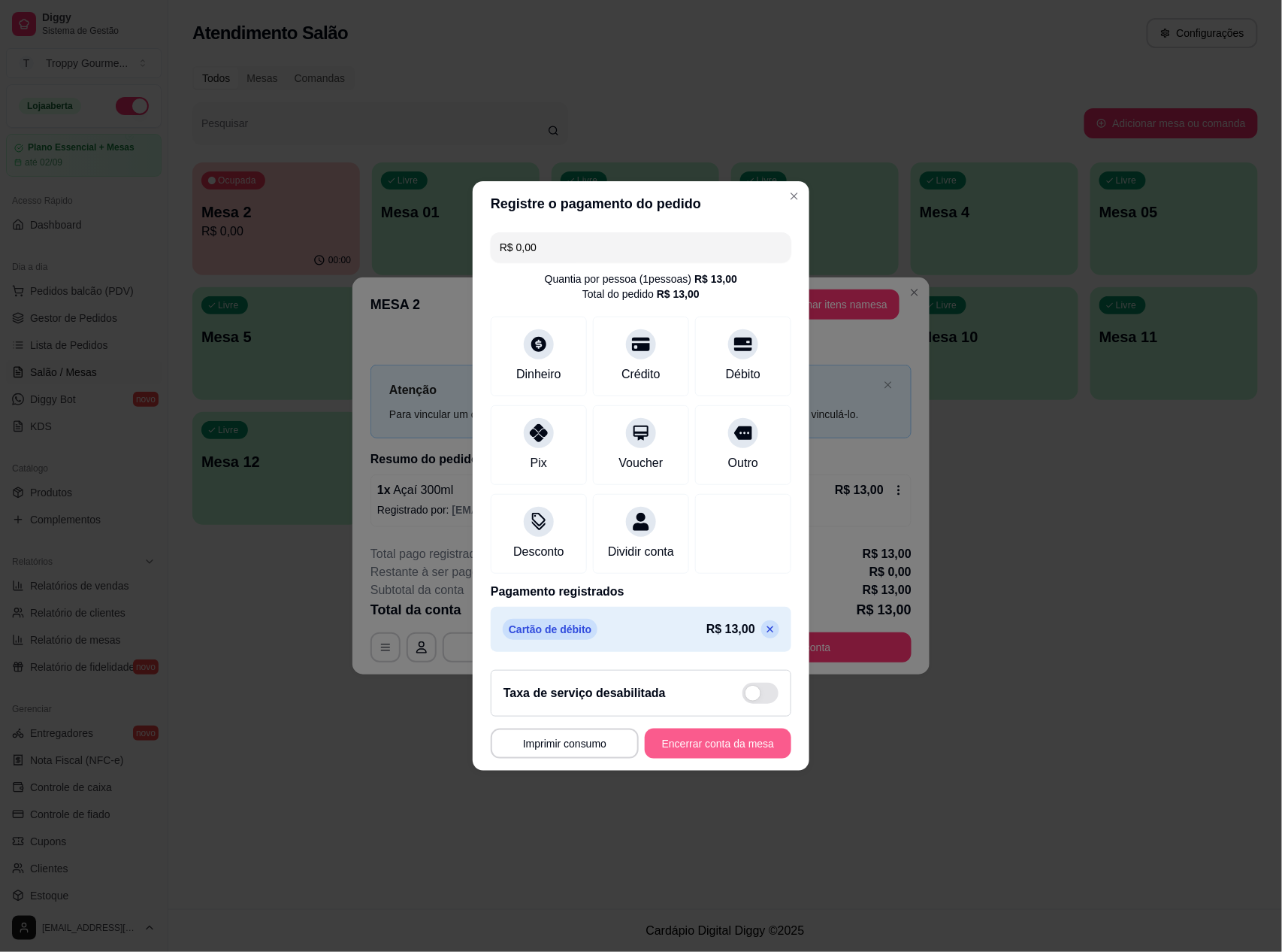
click at [752, 747] on button "Encerrar conta da mesa" at bounding box center [718, 743] width 146 height 30
